Goal: Task Accomplishment & Management: Manage account settings

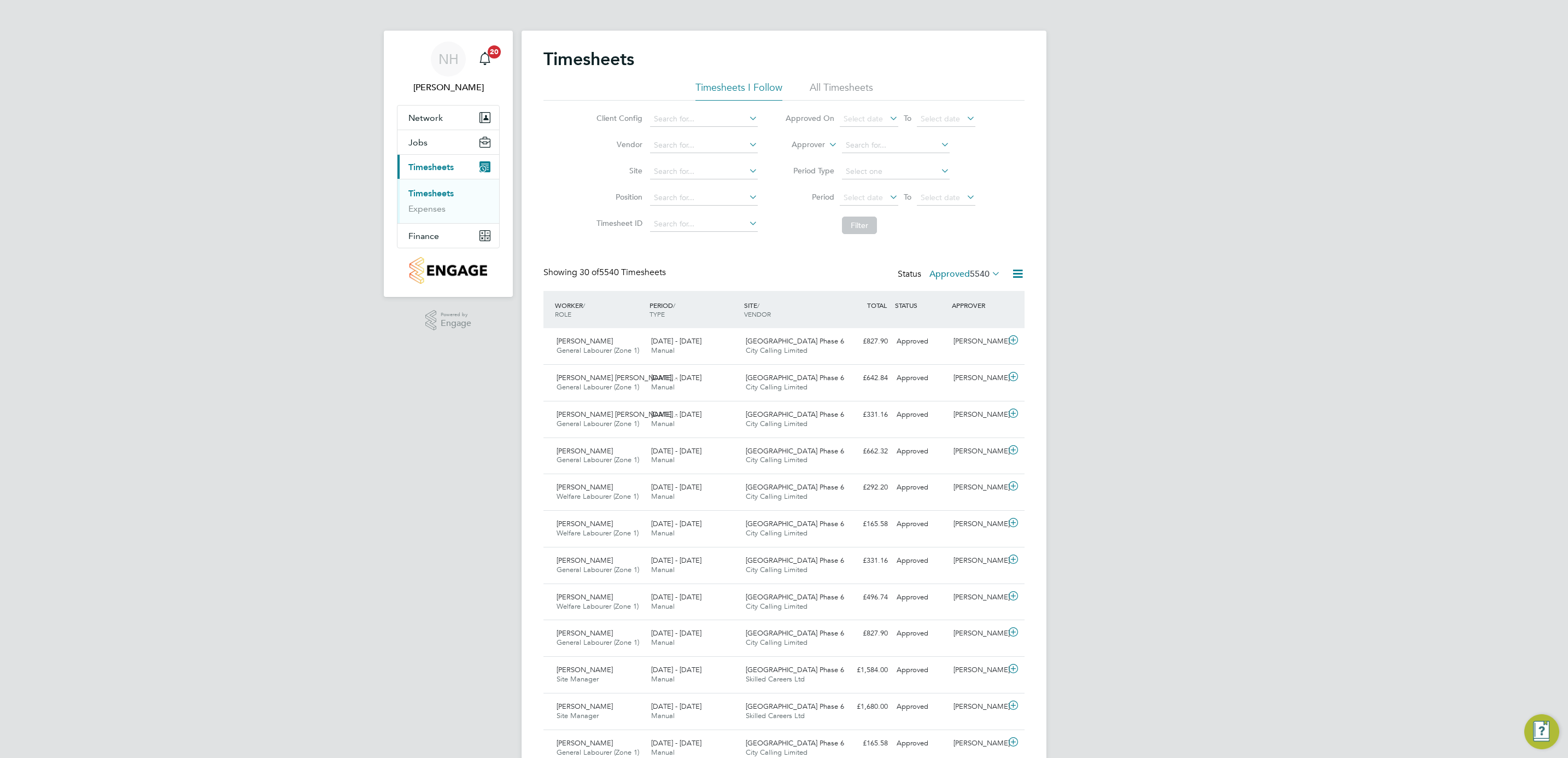
click at [951, 276] on label "Approved 5540" at bounding box center [965, 274] width 71 height 11
click at [948, 325] on li "Submitted" at bounding box center [950, 324] width 50 height 15
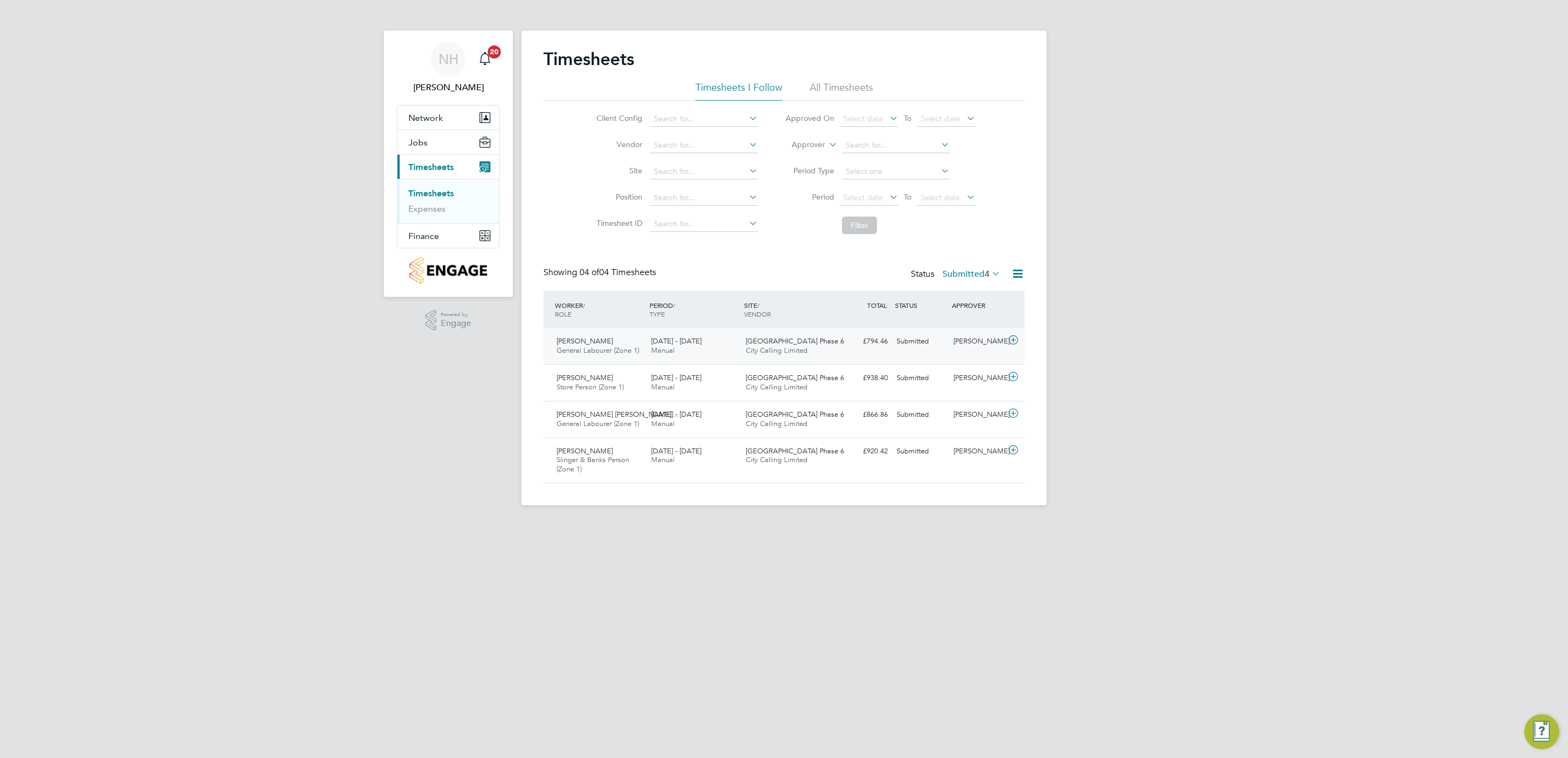
click at [960, 340] on div "[PERSON_NAME]" at bounding box center [977, 341] width 57 height 18
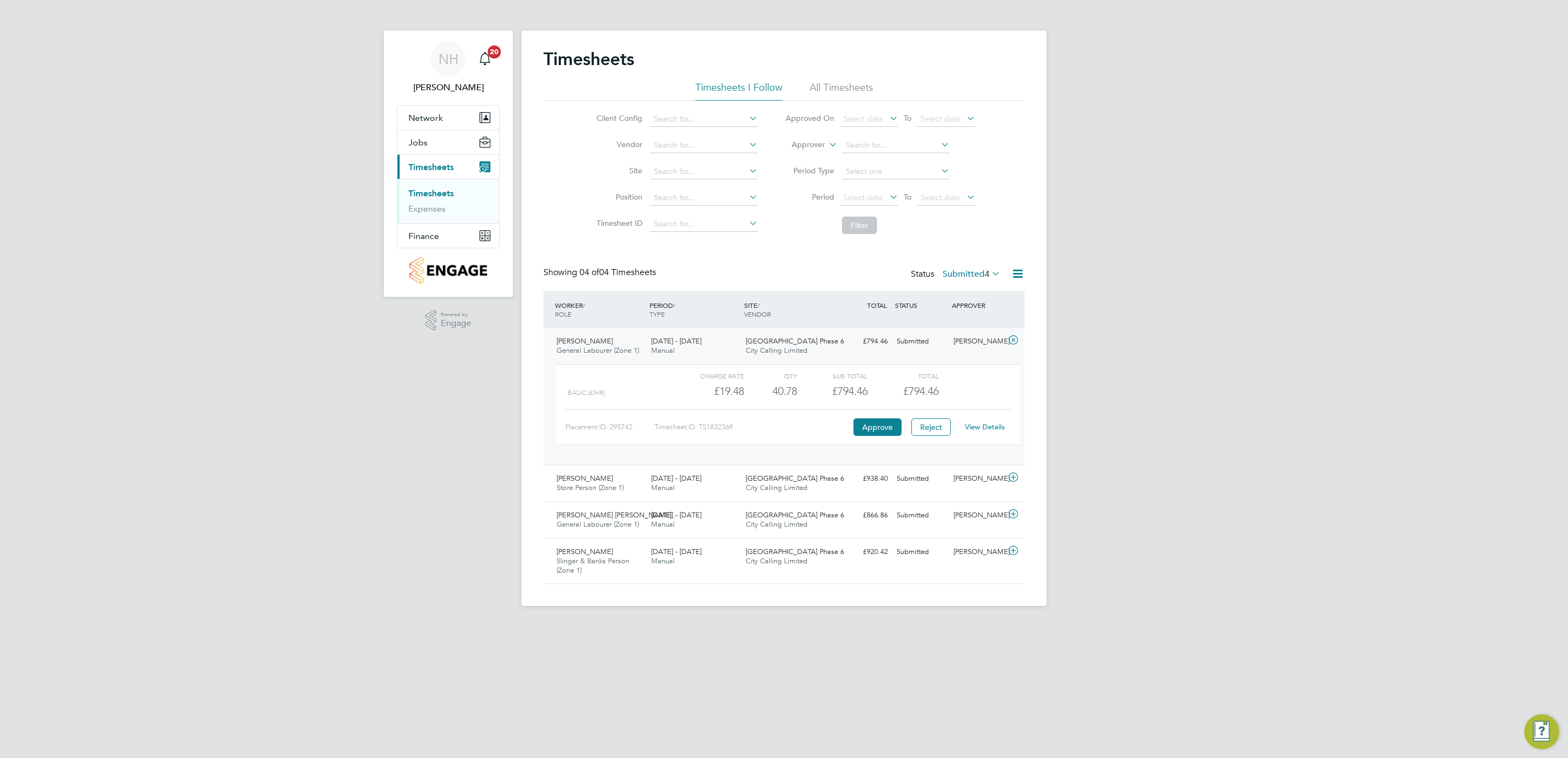
click at [983, 430] on link "View Details" at bounding box center [985, 427] width 40 height 9
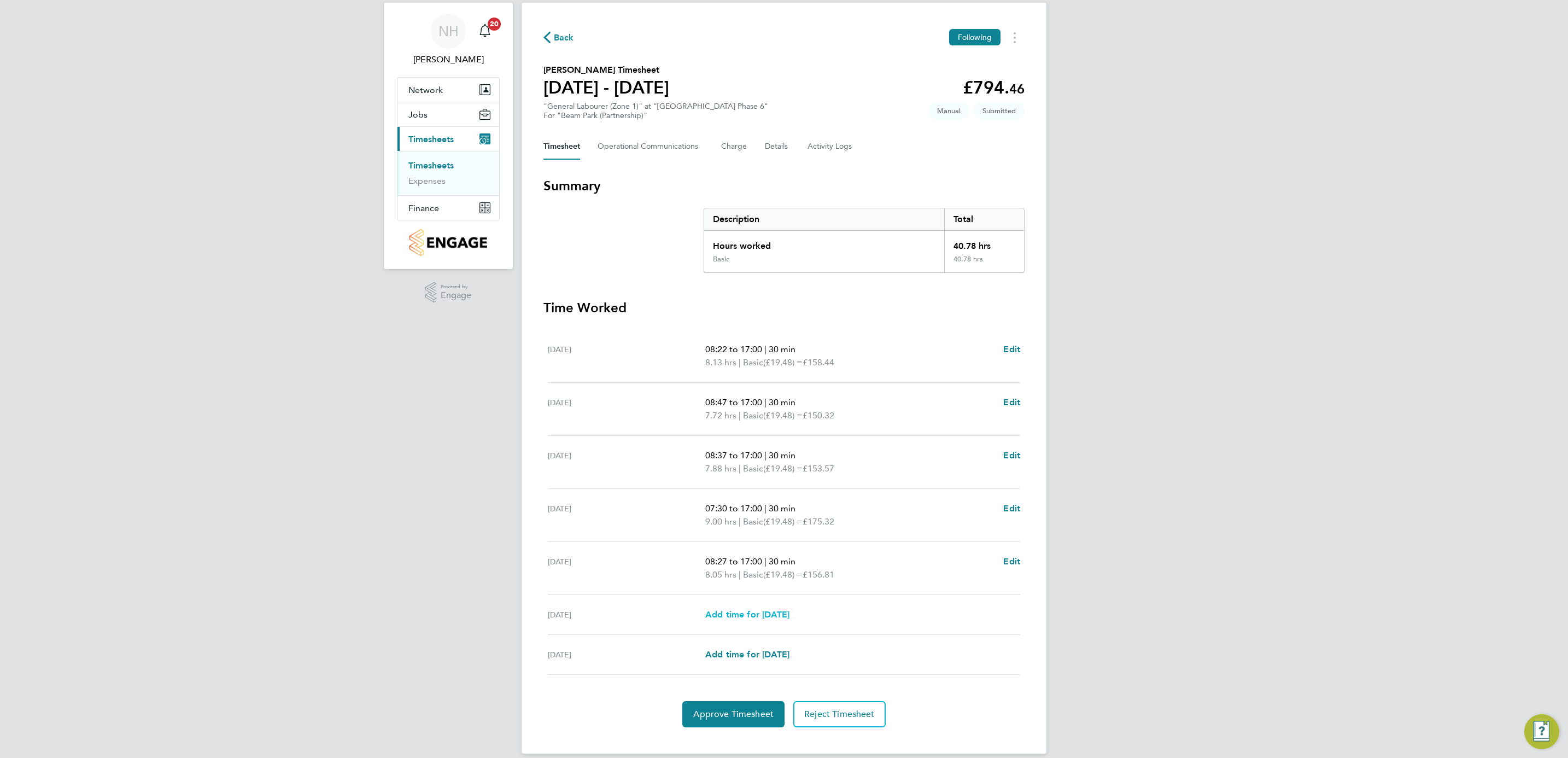
scroll to position [43, 0]
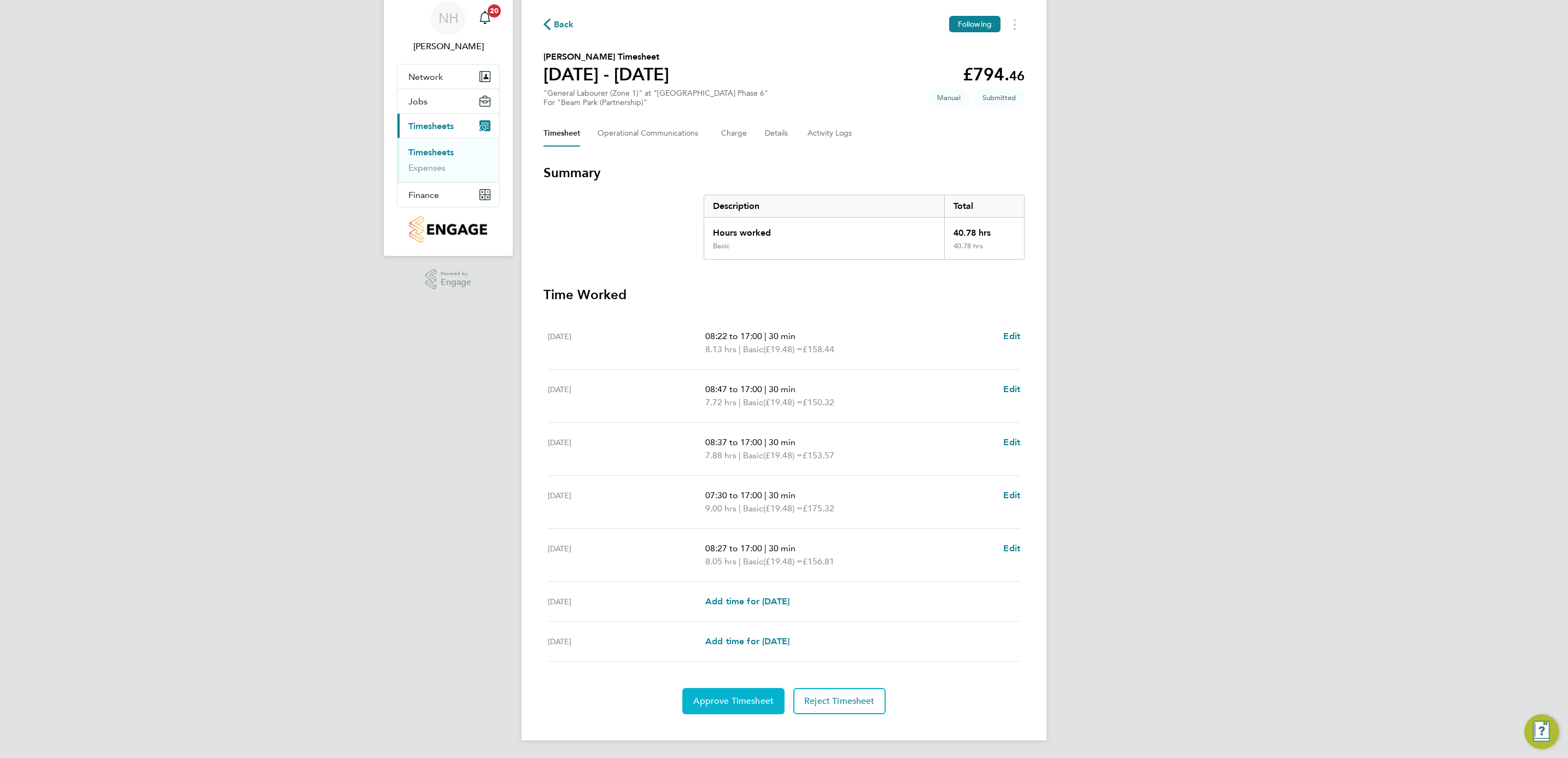
click at [712, 702] on span "Approve Timesheet" at bounding box center [733, 701] width 80 height 11
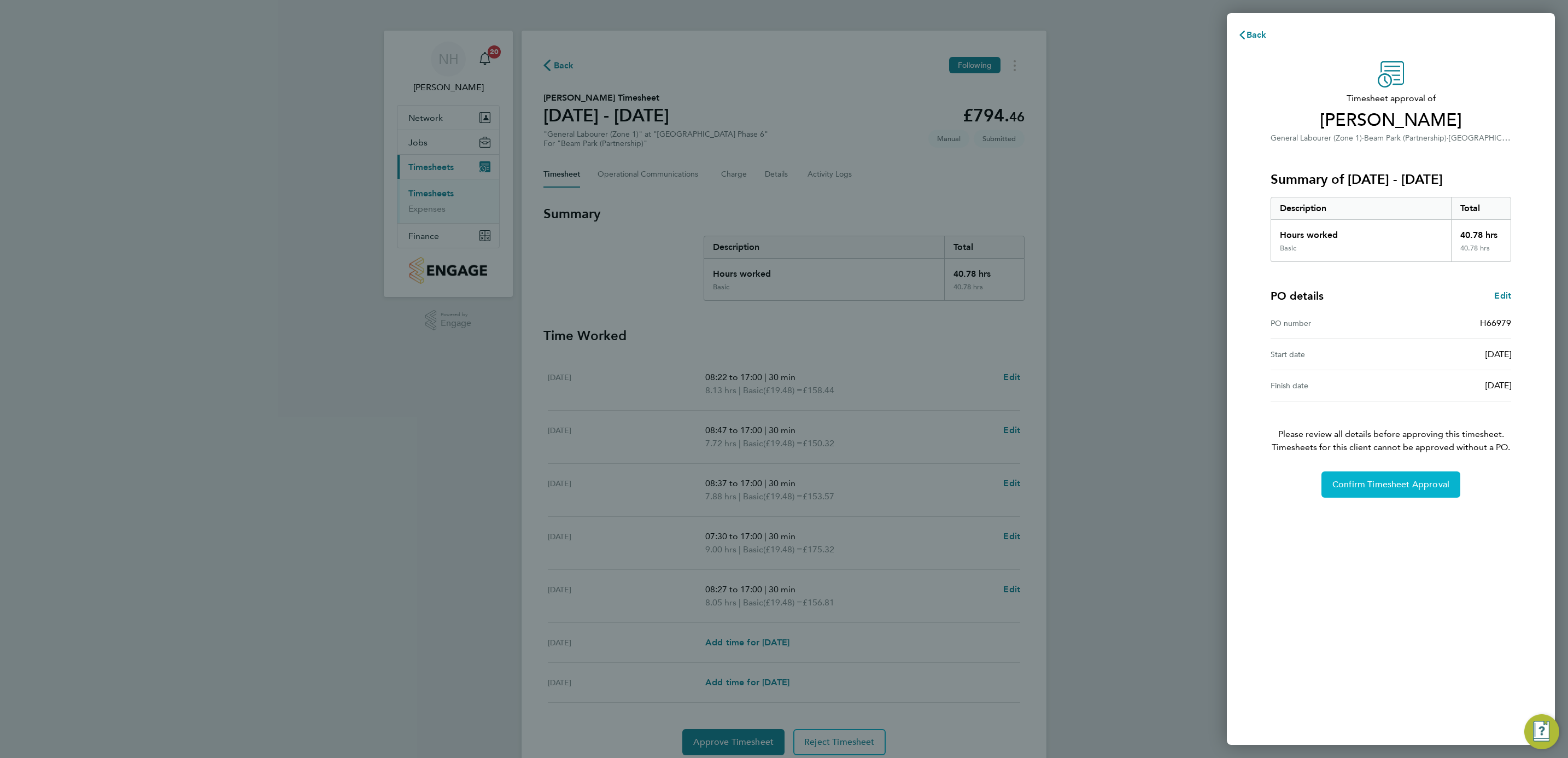
click at [1360, 486] on span "Confirm Timesheet Approval" at bounding box center [1391, 484] width 117 height 11
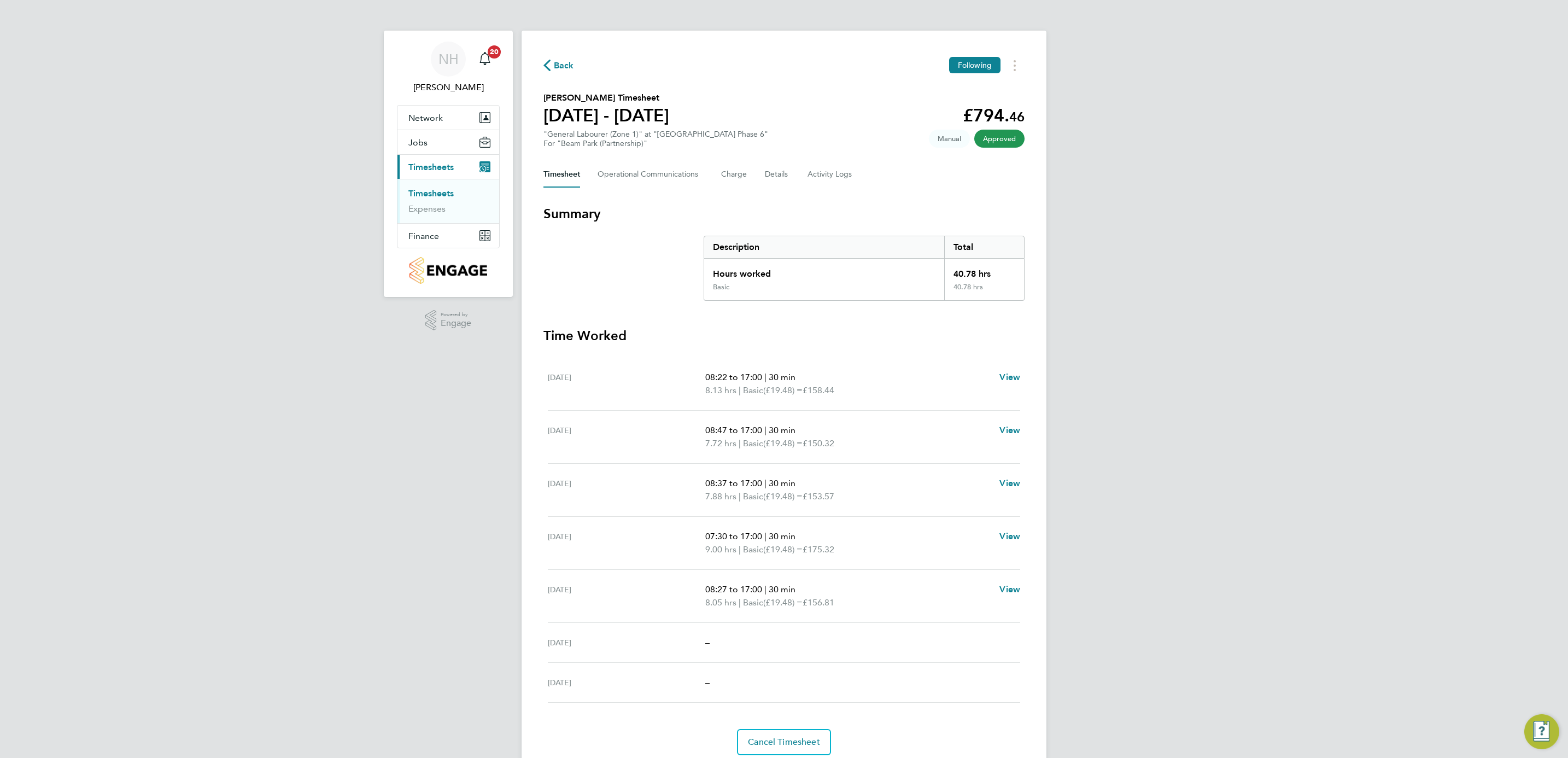
click at [550, 63] on icon "button" at bounding box center [547, 65] width 7 height 11
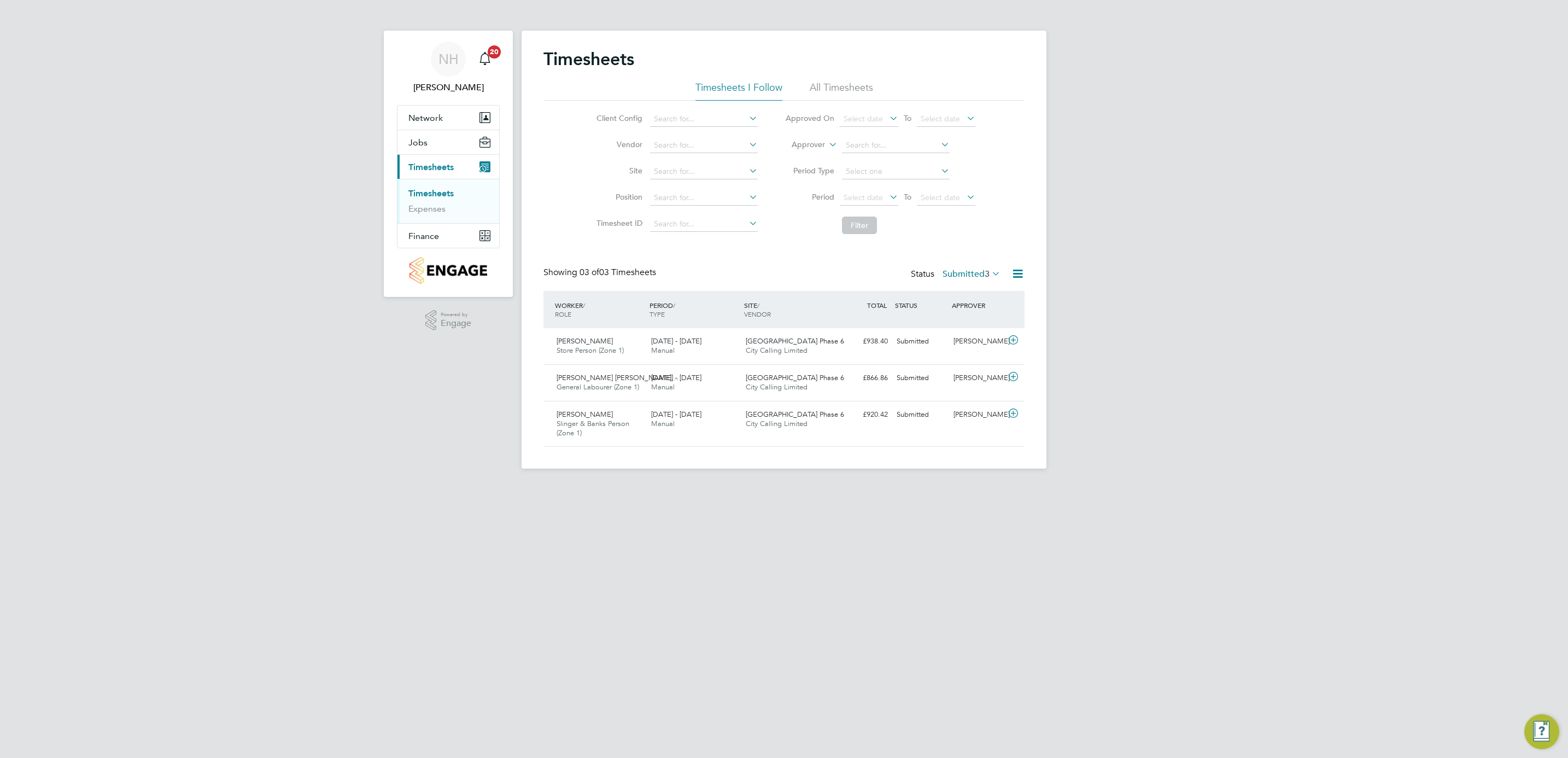
scroll to position [37, 95]
click at [82, 40] on div "NH [PERSON_NAME] Notifications 20 Applications: Network Team Members Sites Work…" at bounding box center [784, 243] width 1568 height 486
